Goal: Information Seeking & Learning: Learn about a topic

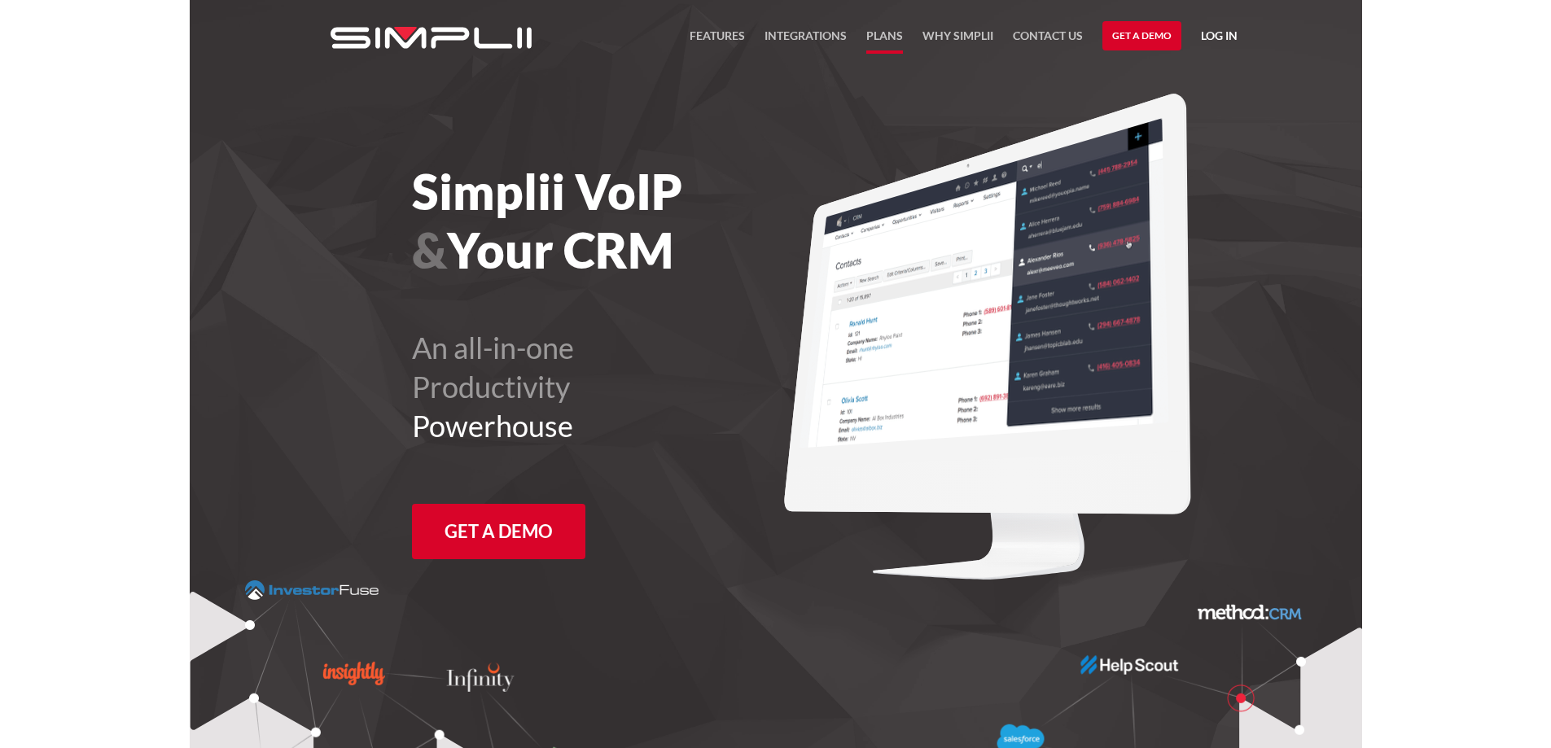
click at [887, 30] on link "Plans" at bounding box center [884, 40] width 37 height 28
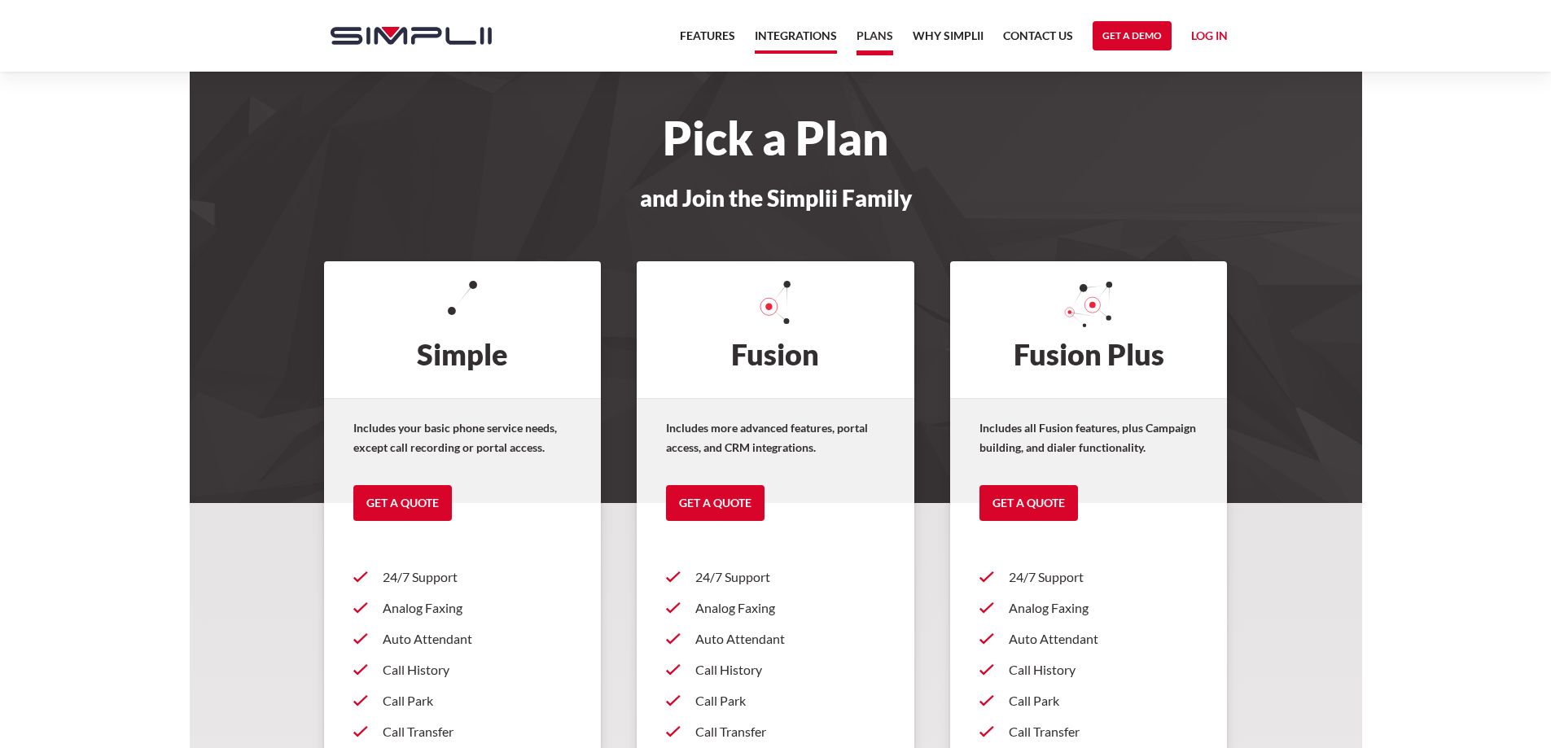
click at [800, 33] on link "Integrations" at bounding box center [796, 40] width 82 height 28
